Goal: Task Accomplishment & Management: Use online tool/utility

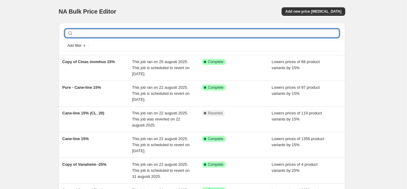
click at [107, 33] on input "text" at bounding box center [207, 33] width 265 height 8
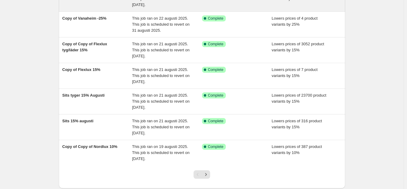
scroll to position [169, 0]
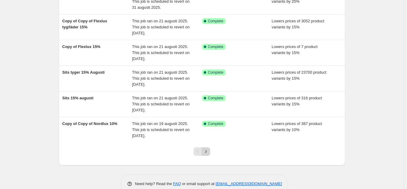
click at [206, 152] on icon "Next" at bounding box center [206, 151] width 6 height 6
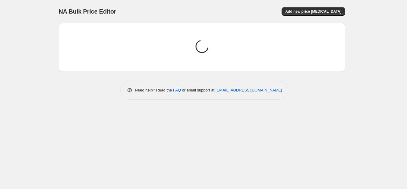
scroll to position [0, 0]
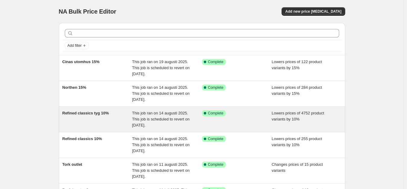
click at [174, 115] on span "This job ran on 14 augusti 2025. This job is scheduled to revert on [DATE]." at bounding box center [161, 119] width 58 height 17
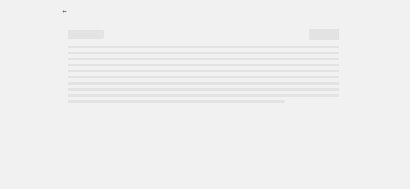
select select "percentage"
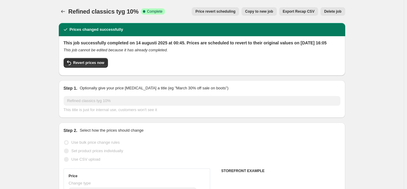
select select "vendor"
select select "tag"
click at [65, 9] on icon "Price change jobs" at bounding box center [63, 11] width 6 height 6
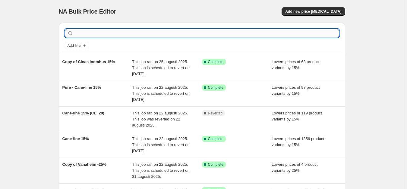
click at [180, 32] on input "text" at bounding box center [207, 33] width 265 height 8
type input "sits"
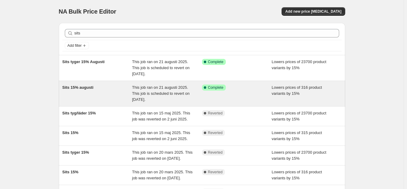
click at [159, 88] on span "This job ran on 21 augusti 2025. This job is scheduled to revert on [DATE]." at bounding box center [161, 93] width 58 height 17
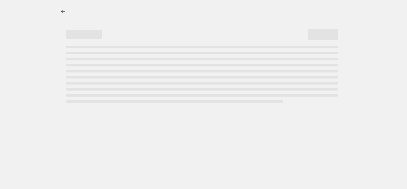
select select "percentage"
select select "vendor"
select select "product_status"
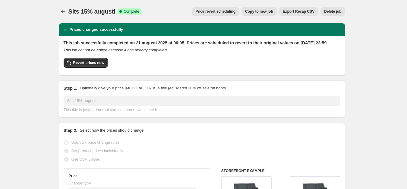
click at [257, 14] on button "Copy to new job" at bounding box center [259, 11] width 35 height 8
select select "percentage"
select select "vendor"
select select "product_status"
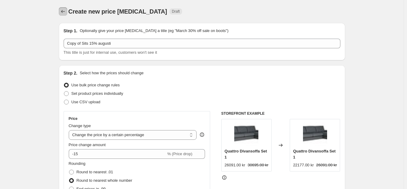
click at [66, 14] on icon "Price change jobs" at bounding box center [63, 11] width 6 height 6
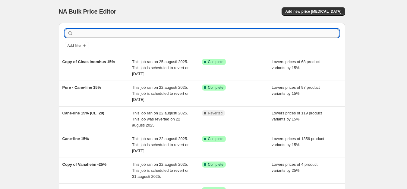
click at [97, 32] on input "text" at bounding box center [207, 33] width 265 height 8
type input "refine"
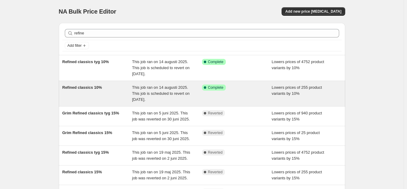
click at [113, 88] on div "Refined classics 10%" at bounding box center [97, 93] width 70 height 18
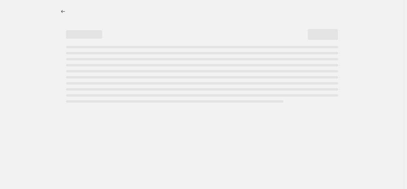
select select "percentage"
select select "vendor"
select select "product_status"
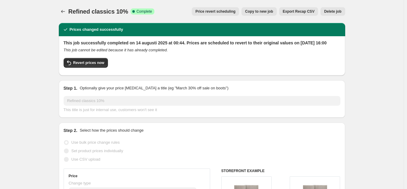
click at [265, 10] on span "Copy to new job" at bounding box center [259, 11] width 28 height 5
select select "percentage"
select select "vendor"
select select "product_status"
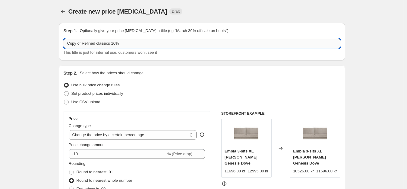
click at [83, 45] on input "Copy of Refined classics 10%" at bounding box center [202, 44] width 277 height 10
drag, startPoint x: 82, startPoint y: 44, endPoint x: 52, endPoint y: 48, distance: 30.7
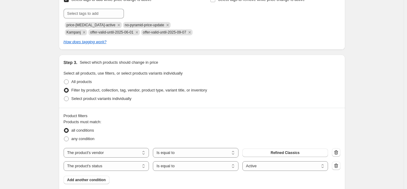
scroll to position [272, 0]
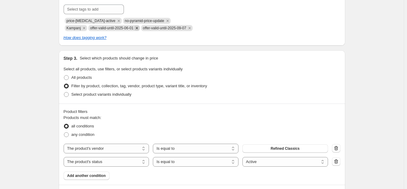
type input "[PERSON_NAME] Refined classics 10%"
click at [134, 29] on icon "Remove offer-valid-until-2025-06-01" at bounding box center [136, 27] width 5 height 5
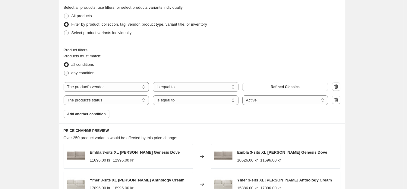
scroll to position [331, 0]
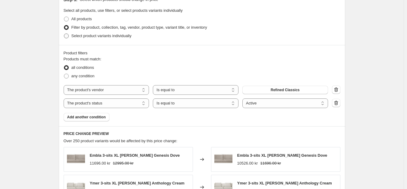
click at [100, 38] on span "Select product variants individually" at bounding box center [101, 35] width 60 height 5
click at [64, 34] on input "Select product variants individually" at bounding box center [64, 33] width 0 height 0
radio input "true"
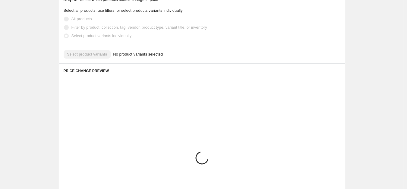
scroll to position [322, 0]
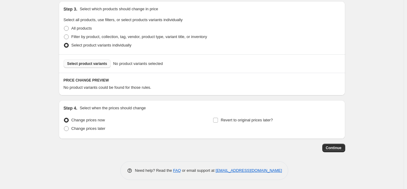
click at [92, 61] on button "Select product variants" at bounding box center [87, 63] width 47 height 8
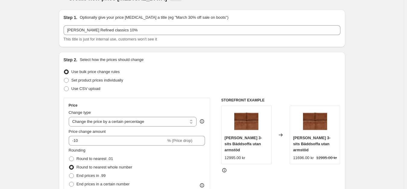
scroll to position [4, 0]
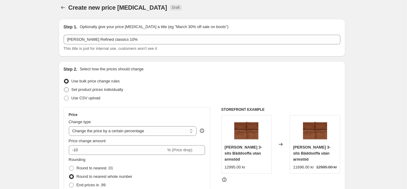
click at [96, 89] on span "Set product prices individually" at bounding box center [97, 89] width 52 height 5
click at [64, 87] on input "Set product prices individually" at bounding box center [64, 87] width 0 height 0
radio input "true"
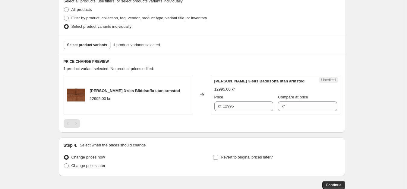
scroll to position [184, 0]
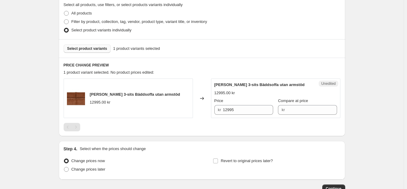
click at [100, 50] on span "Select product variants" at bounding box center [87, 48] width 40 height 5
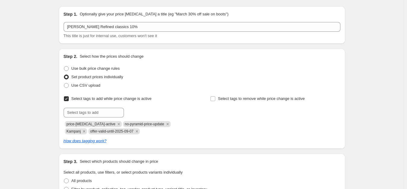
scroll to position [0, 0]
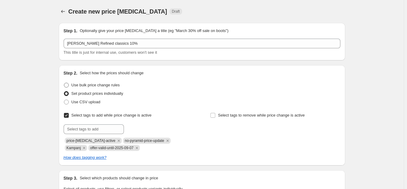
click at [93, 85] on span "Use bulk price change rules" at bounding box center [95, 85] width 48 height 5
click at [64, 83] on input "Use bulk price change rules" at bounding box center [64, 83] width 0 height 0
radio input "true"
select select "percentage"
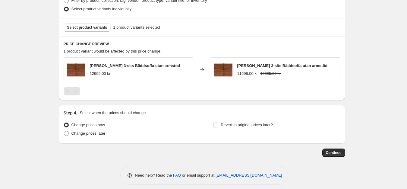
scroll to position [358, 0]
click at [101, 28] on span "Select product variants" at bounding box center [87, 27] width 40 height 5
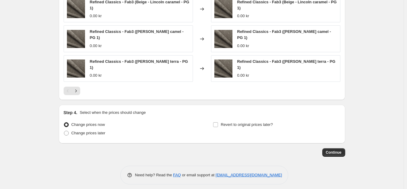
scroll to position [476, 0]
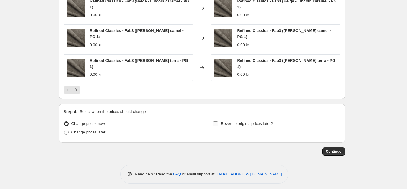
click at [240, 122] on span "Revert to original prices later?" at bounding box center [247, 123] width 52 height 5
click at [218, 122] on input "Revert to original prices later?" at bounding box center [215, 123] width 5 height 5
checkbox input "true"
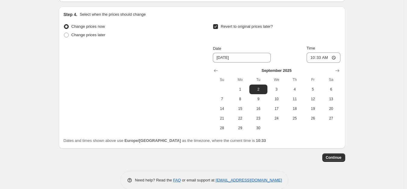
scroll to position [579, 0]
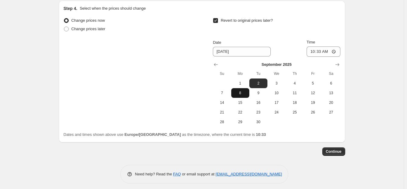
click at [238, 90] on span "8" at bounding box center [240, 92] width 13 height 5
type input "[DATE]"
click at [322, 46] on input "10:33" at bounding box center [324, 51] width 34 height 10
type input "16:00"
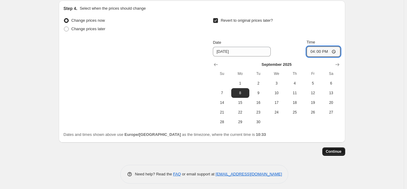
click at [335, 149] on span "Continue" at bounding box center [334, 151] width 16 height 5
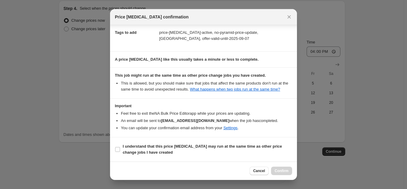
scroll to position [93, 0]
click at [133, 147] on b "I understand that this price [MEDICAL_DATA] may run at the same time as other p…" at bounding box center [202, 149] width 159 height 11
click at [120, 147] on input "I understand that this price [MEDICAL_DATA] may run at the same time as other p…" at bounding box center [117, 149] width 5 height 5
checkbox input "true"
click at [285, 169] on span "Confirm" at bounding box center [282, 170] width 14 height 5
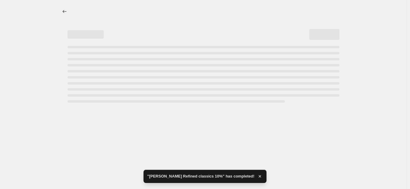
select select "percentage"
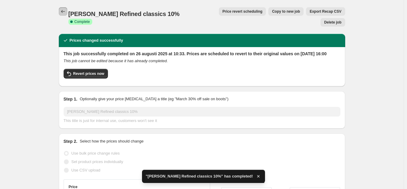
click at [66, 12] on icon "Price change jobs" at bounding box center [63, 11] width 6 height 6
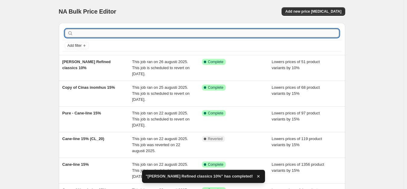
click at [124, 36] on input "text" at bounding box center [207, 33] width 265 height 8
type input "i"
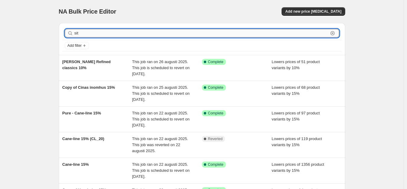
type input "sits"
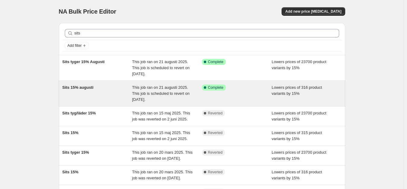
click at [137, 85] on span "This job ran on 21 augusti 2025. This job is scheduled to revert on [DATE]." at bounding box center [161, 93] width 58 height 17
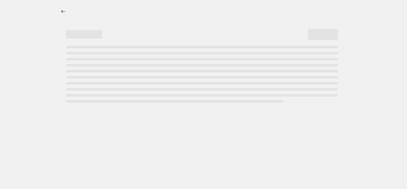
select select "percentage"
select select "vendor"
select select "product_status"
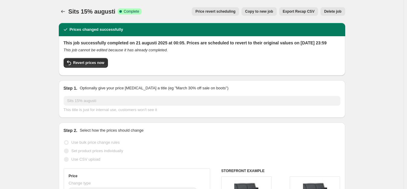
click at [259, 14] on button "Copy to new job" at bounding box center [259, 11] width 35 height 8
select select "percentage"
select select "vendor"
select select "product_status"
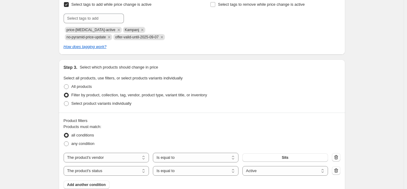
scroll to position [272, 0]
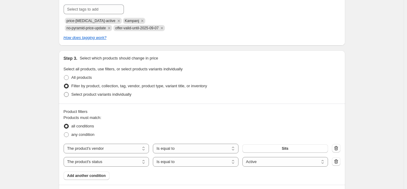
click at [90, 94] on span "Select product variants individually" at bounding box center [101, 94] width 60 height 5
click at [64, 92] on input "Select product variants individually" at bounding box center [64, 92] width 0 height 0
radio input "true"
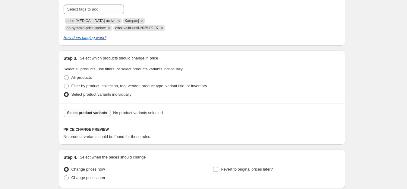
click at [93, 113] on span "Select product variants" at bounding box center [87, 112] width 40 height 5
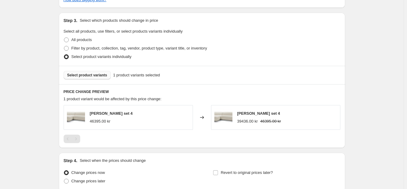
scroll to position [341, 0]
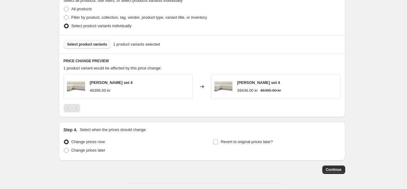
click at [88, 45] on span "Select product variants" at bounding box center [87, 44] width 40 height 5
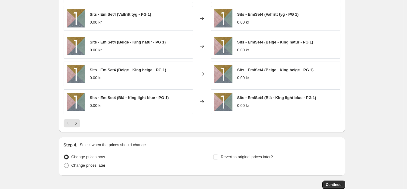
scroll to position [447, 0]
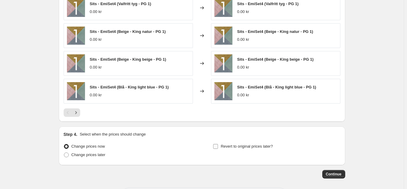
click at [236, 147] on span "Revert to original prices later?" at bounding box center [247, 146] width 52 height 5
click at [218, 147] on input "Revert to original prices later?" at bounding box center [215, 146] width 5 height 5
checkbox input "true"
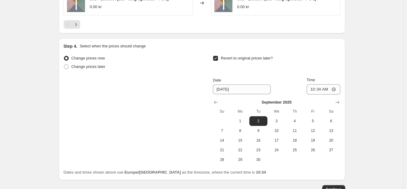
scroll to position [546, 0]
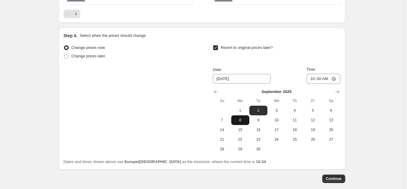
click at [240, 119] on span "8" at bounding box center [240, 120] width 13 height 5
type input "[DATE]"
click at [323, 81] on input "10:34" at bounding box center [324, 79] width 34 height 10
type input "16:34"
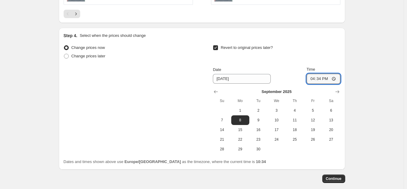
click at [185, 138] on div "Change prices now Change prices later Revert to original prices later? Date [DA…" at bounding box center [202, 98] width 277 height 110
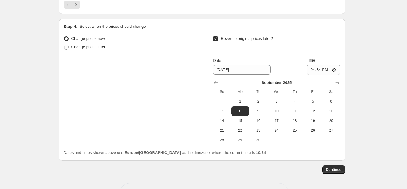
scroll to position [577, 0]
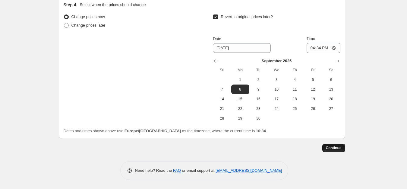
click at [339, 146] on span "Continue" at bounding box center [334, 147] width 16 height 5
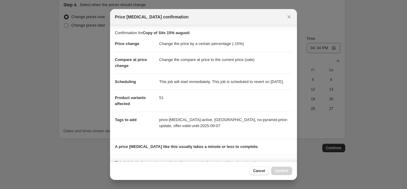
scroll to position [93, 0]
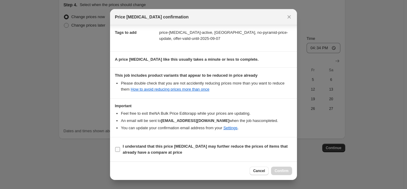
click at [138, 146] on b "I understand that this price [MEDICAL_DATA] may further reduce the prices of it…" at bounding box center [205, 149] width 165 height 11
click at [120, 147] on input "I understand that this price [MEDICAL_DATA] may further reduce the prices of it…" at bounding box center [117, 149] width 5 height 5
checkbox input "true"
click at [259, 170] on span "Cancel" at bounding box center [259, 170] width 12 height 5
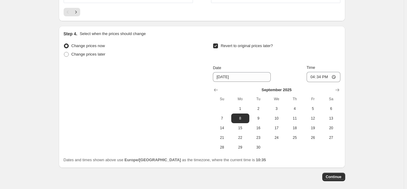
scroll to position [577, 0]
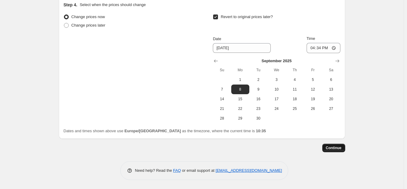
click at [331, 149] on span "Continue" at bounding box center [334, 147] width 16 height 5
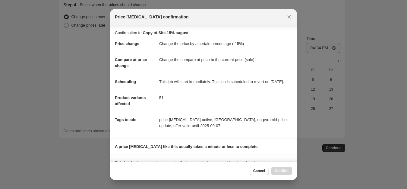
scroll to position [93, 0]
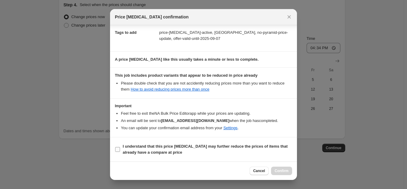
click at [176, 145] on b "I understand that this price [MEDICAL_DATA] may further reduce the prices of it…" at bounding box center [205, 149] width 165 height 11
click at [120, 147] on input "I understand that this price [MEDICAL_DATA] may further reduce the prices of it…" at bounding box center [117, 149] width 5 height 5
checkbox input "true"
click at [283, 171] on span "Confirm" at bounding box center [282, 170] width 14 height 5
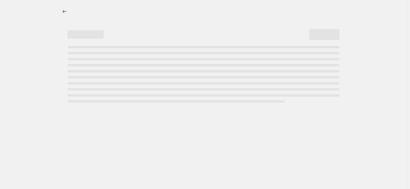
select select "percentage"
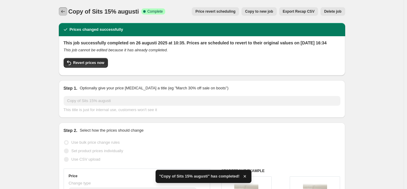
click at [66, 10] on icon "Price change jobs" at bounding box center [63, 11] width 6 height 6
